Goal: Task Accomplishment & Management: Manage account settings

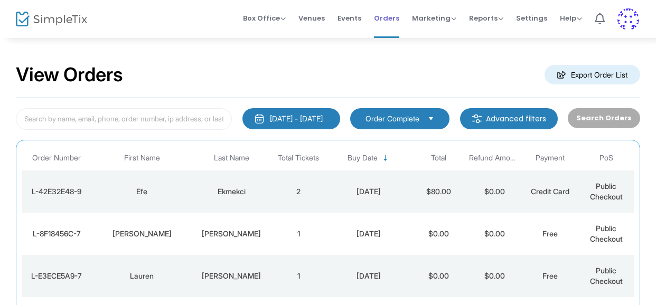
click at [393, 13] on span "Orders" at bounding box center [386, 18] width 25 height 27
